Goal: Task Accomplishment & Management: Complete application form

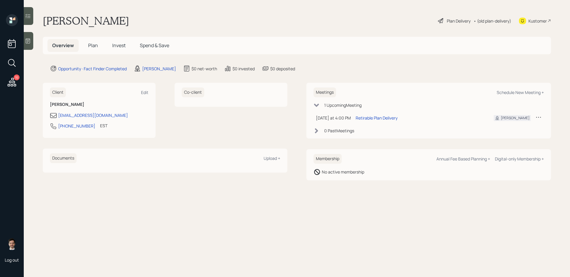
click at [95, 48] on span "Plan" at bounding box center [93, 45] width 10 height 7
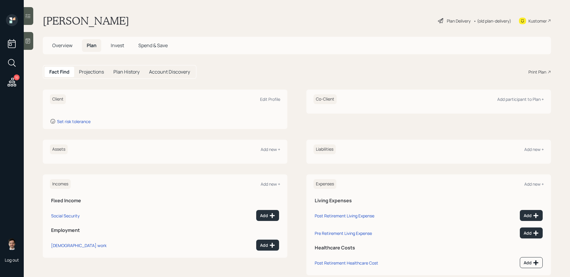
click at [272, 157] on div "Assets Add new +" at bounding box center [165, 152] width 245 height 24
click at [266, 147] on div "Add new +" at bounding box center [271, 150] width 20 height 6
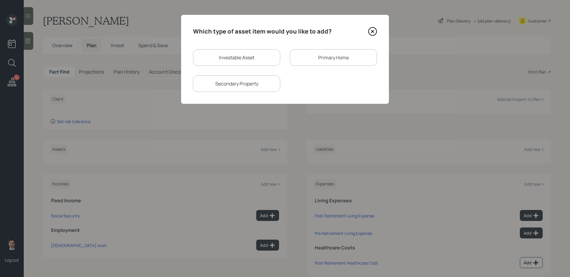
click at [254, 61] on div "Investable Asset" at bounding box center [236, 57] width 87 height 17
select select "taxable"
select select "balanced"
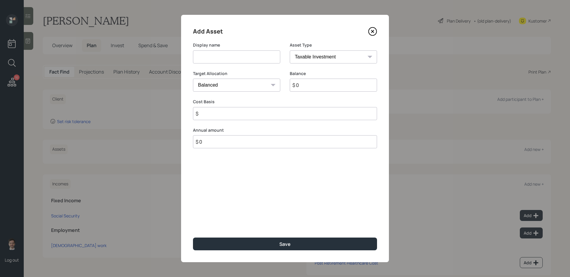
click at [254, 61] on input at bounding box center [236, 57] width 87 height 13
type input "[PERSON_NAME] [PERSON_NAME]"
select select "ira"
type input "$"
type input "$ 135,000"
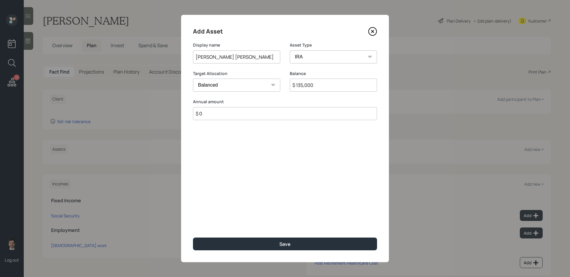
type input "$ 0"
click at [193, 219] on button "Save" at bounding box center [285, 244] width 184 height 13
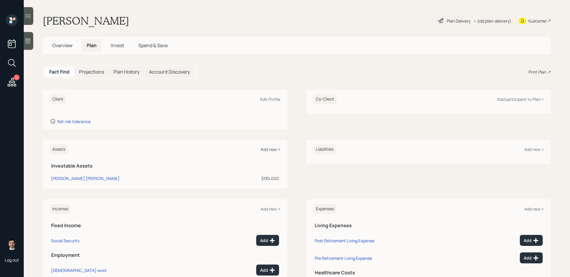
click at [265, 150] on div "Add new +" at bounding box center [271, 150] width 20 height 6
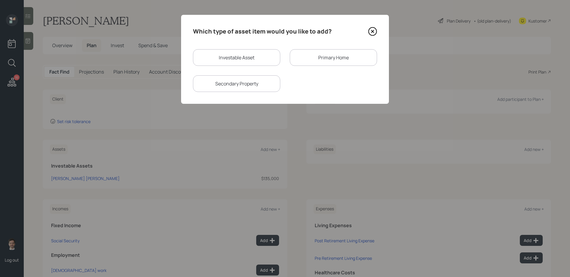
click at [266, 85] on div "Secondary Property" at bounding box center [236, 83] width 87 height 17
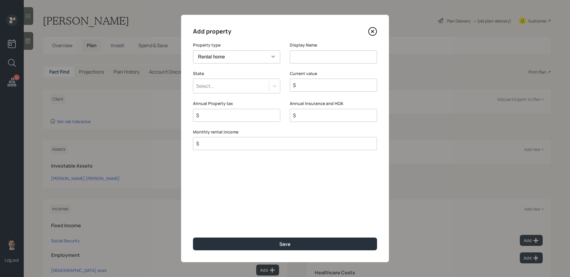
click at [262, 56] on select "Vacation home Rental home" at bounding box center [236, 57] width 87 height 13
select select "vacation_property"
click at [310, 58] on input at bounding box center [333, 57] width 87 height 13
type input "Artwork"
type input "a"
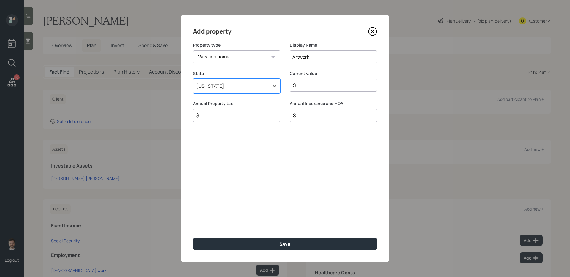
click at [193, 219] on button "Save" at bounding box center [285, 244] width 184 height 13
type input "$ 200,000"
click at [193, 219] on button "Save" at bounding box center [285, 244] width 184 height 13
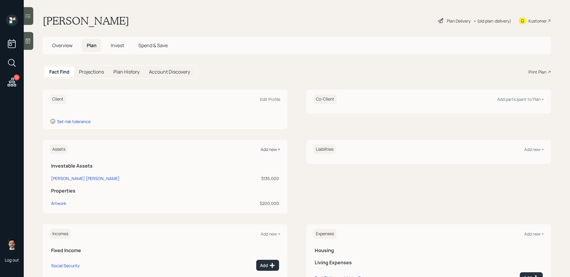
click at [266, 149] on div "Add new +" at bounding box center [271, 150] width 20 height 6
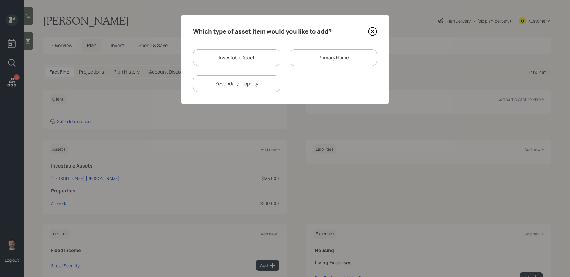
click at [246, 60] on div "Investable Asset" at bounding box center [236, 57] width 87 height 17
select select "taxable"
select select "balanced"
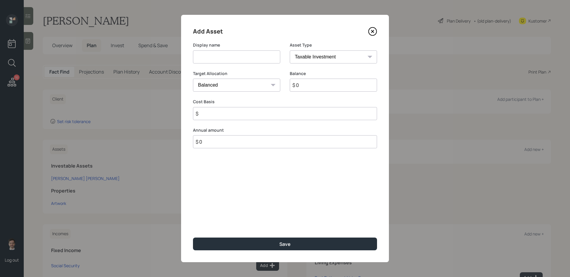
click at [246, 60] on input at bounding box center [236, 57] width 87 height 13
type input "Savings"
select select "emergency_fund"
type input "$ 20,000"
click at [193, 219] on button "Save" at bounding box center [285, 244] width 184 height 13
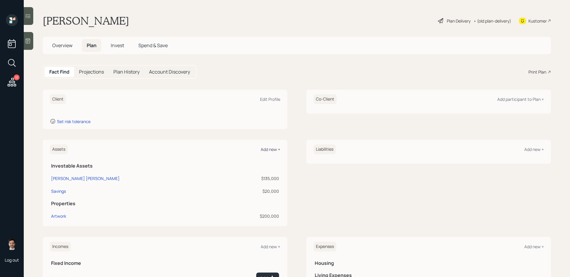
click at [271, 151] on div "Add new +" at bounding box center [271, 150] width 20 height 6
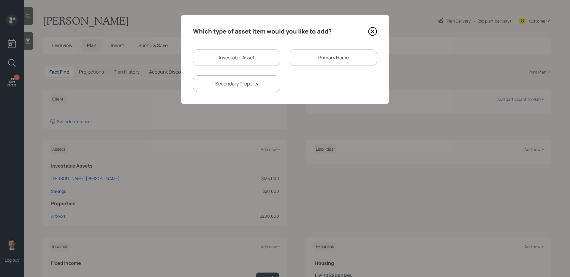
click at [264, 81] on div "Secondary Property" at bounding box center [236, 83] width 87 height 17
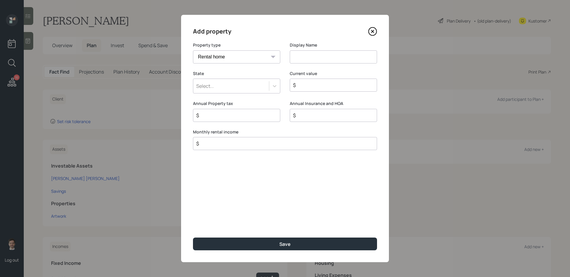
click at [254, 53] on select "Vacation home Rental home" at bounding box center [236, 57] width 87 height 13
select select "vacation_property"
click at [297, 61] on input at bounding box center [333, 57] width 87 height 13
type input "[GEOGRAPHIC_DATA]"
click at [271, 83] on div at bounding box center [274, 86] width 11 height 11
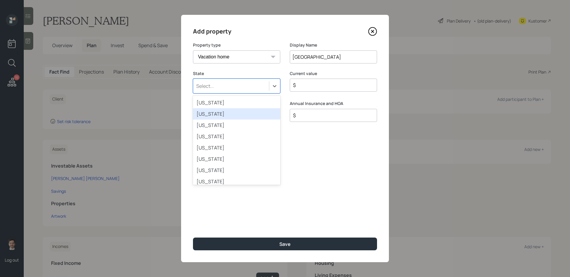
click at [233, 108] on div "[US_STATE]" at bounding box center [236, 113] width 87 height 11
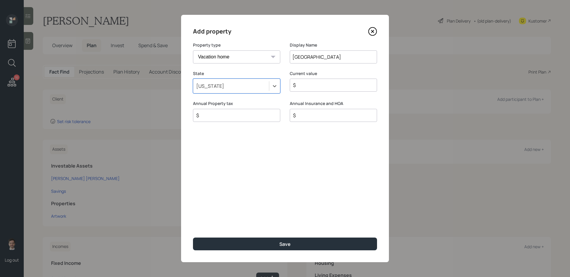
click at [245, 84] on div "[US_STATE]" at bounding box center [231, 86] width 76 height 10
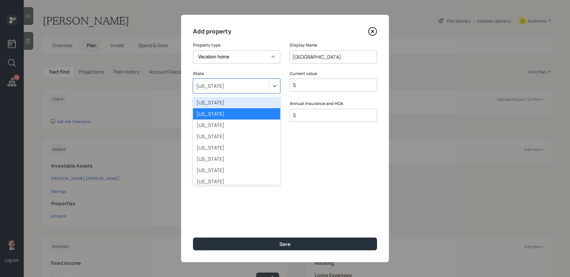
click at [220, 102] on div "[US_STATE]" at bounding box center [236, 102] width 87 height 11
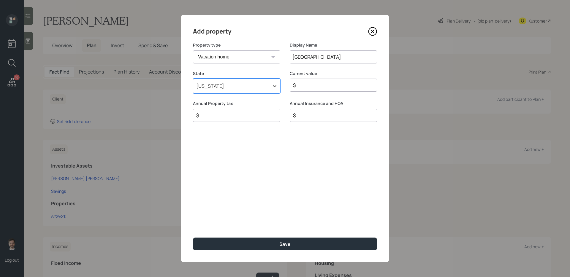
click at [193, 219] on button "Save" at bounding box center [285, 244] width 184 height 13
click at [325, 84] on input "$" at bounding box center [331, 85] width 77 height 7
type input "$ 250,000"
click at [193, 219] on button "Save" at bounding box center [285, 244] width 184 height 13
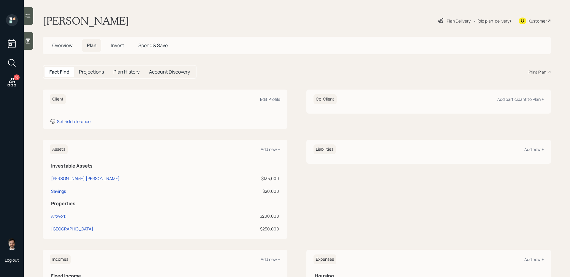
click at [9, 65] on icon at bounding box center [12, 63] width 11 height 11
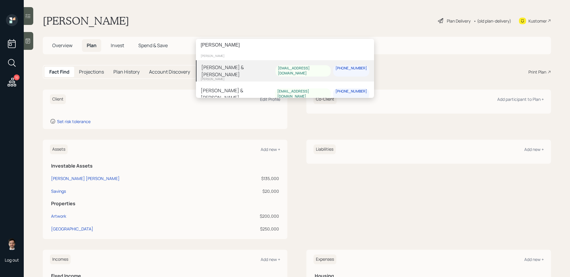
type input "[PERSON_NAME]"
